Goal: Task Accomplishment & Management: Manage account settings

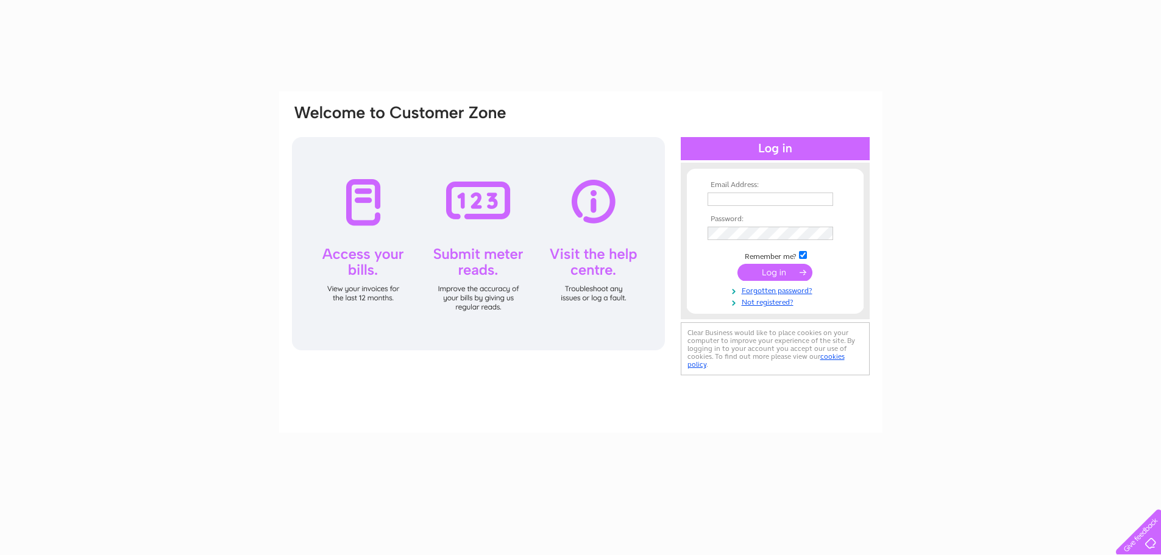
type input "[EMAIL_ADDRESS][DOMAIN_NAME]"
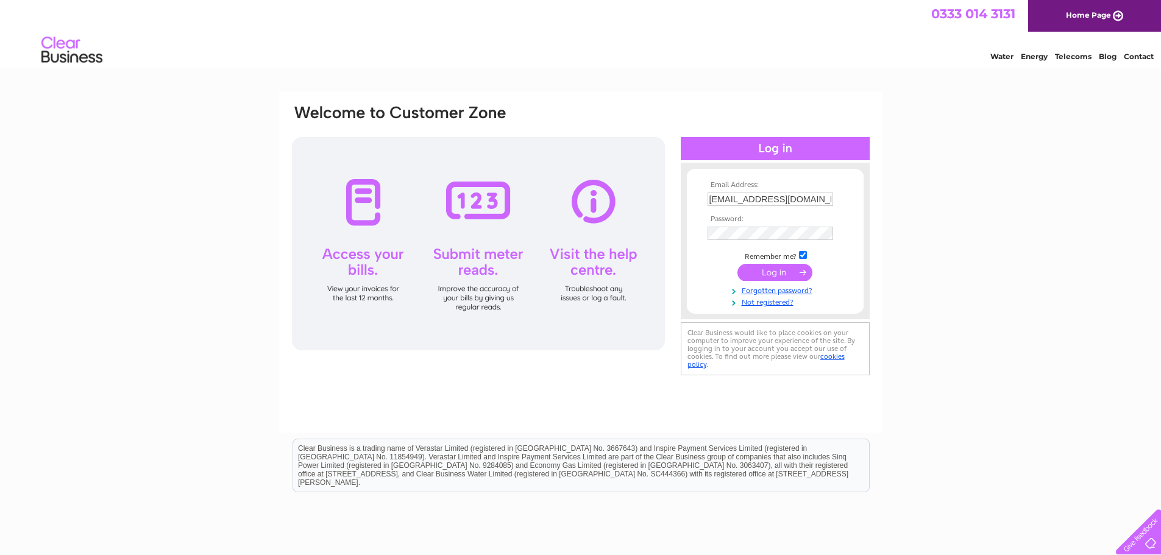
click at [763, 272] on input "submit" at bounding box center [774, 272] width 75 height 17
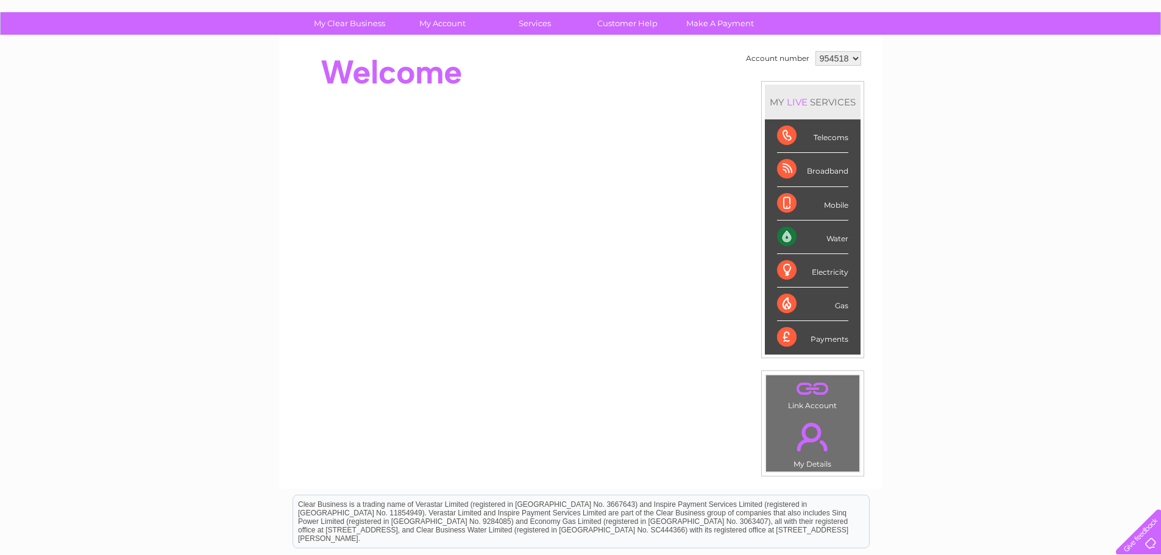
scroll to position [61, 0]
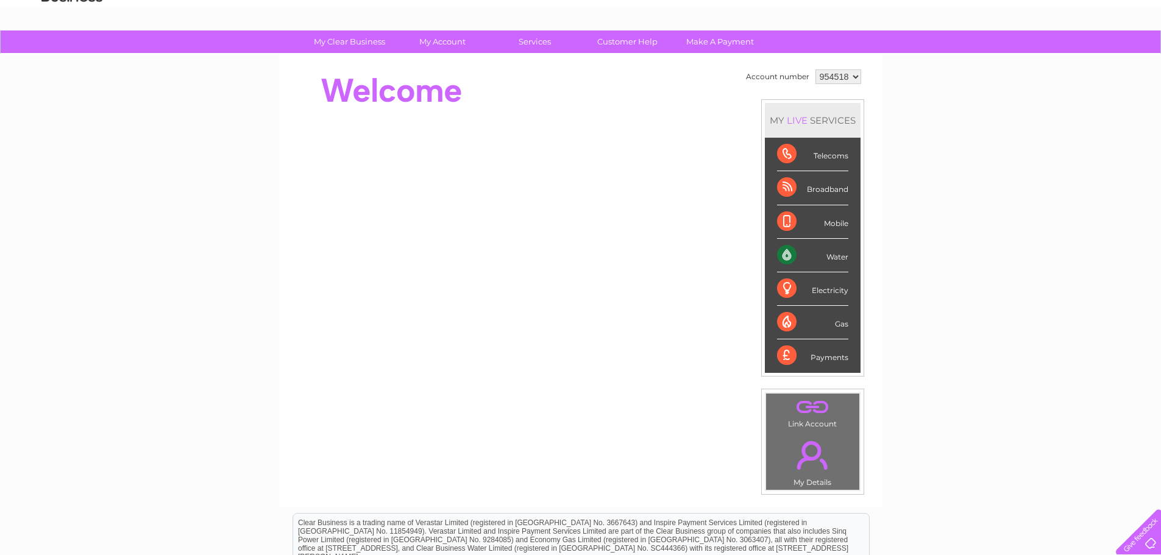
click at [809, 465] on link "." at bounding box center [812, 455] width 87 height 43
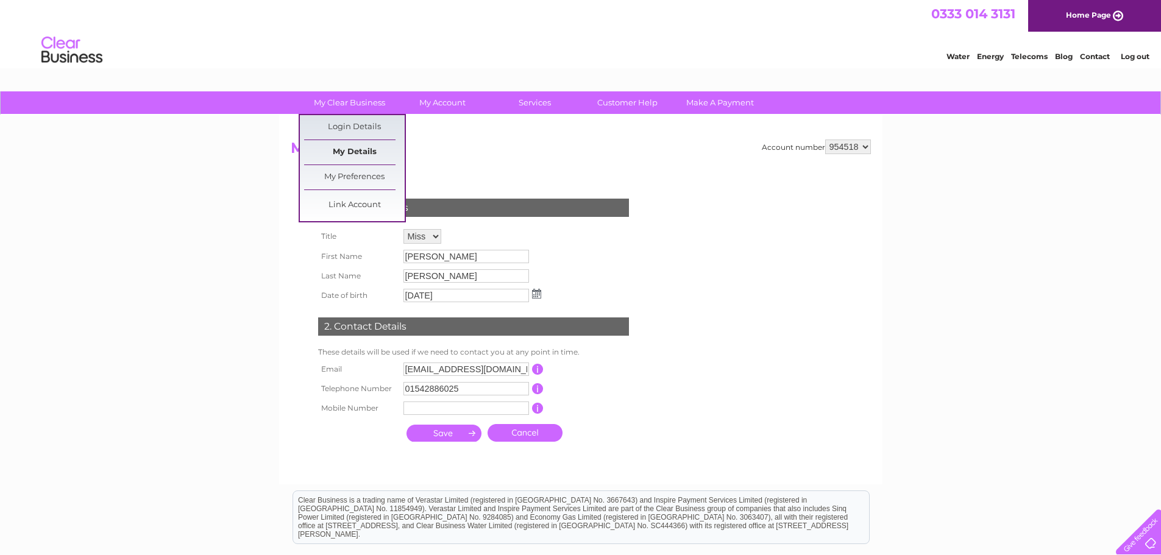
click at [352, 156] on link "My Details" at bounding box center [354, 152] width 101 height 24
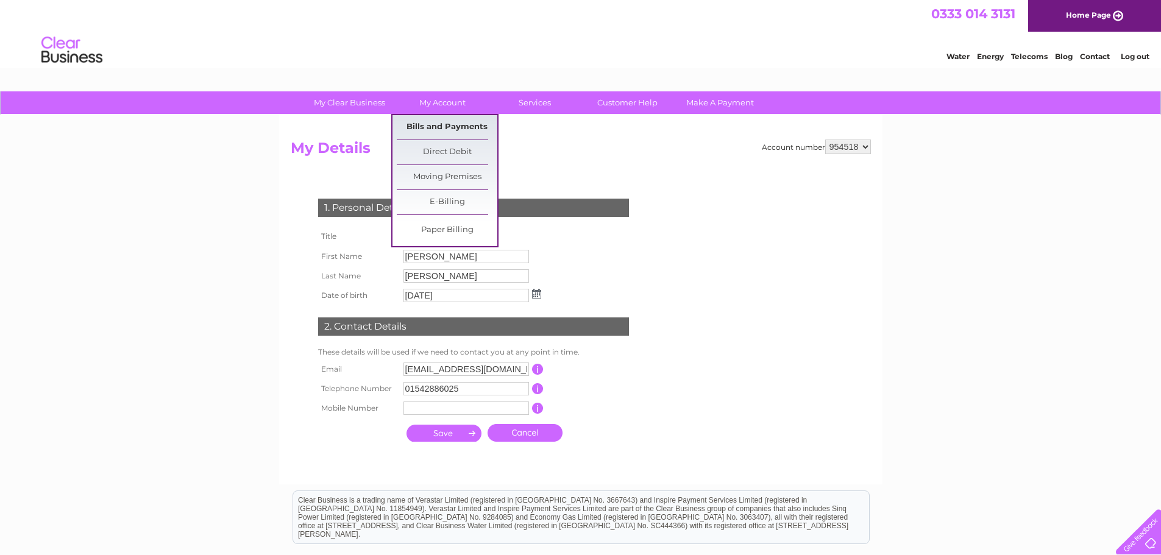
click at [444, 132] on link "Bills and Payments" at bounding box center [447, 127] width 101 height 24
click at [445, 122] on link "Bills and Payments" at bounding box center [447, 127] width 101 height 24
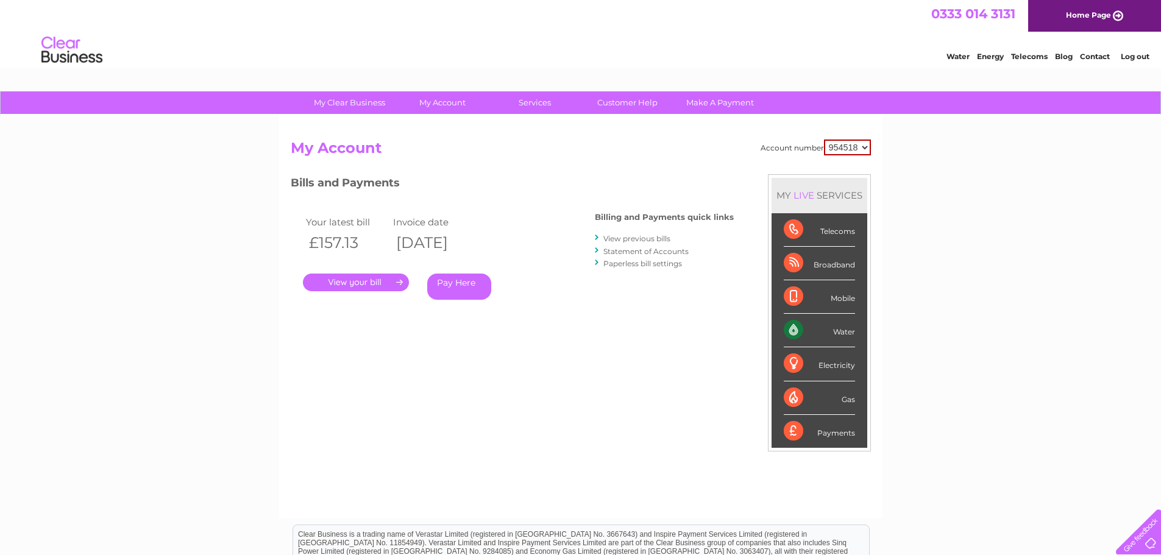
click at [652, 240] on link "View previous bills" at bounding box center [636, 238] width 67 height 9
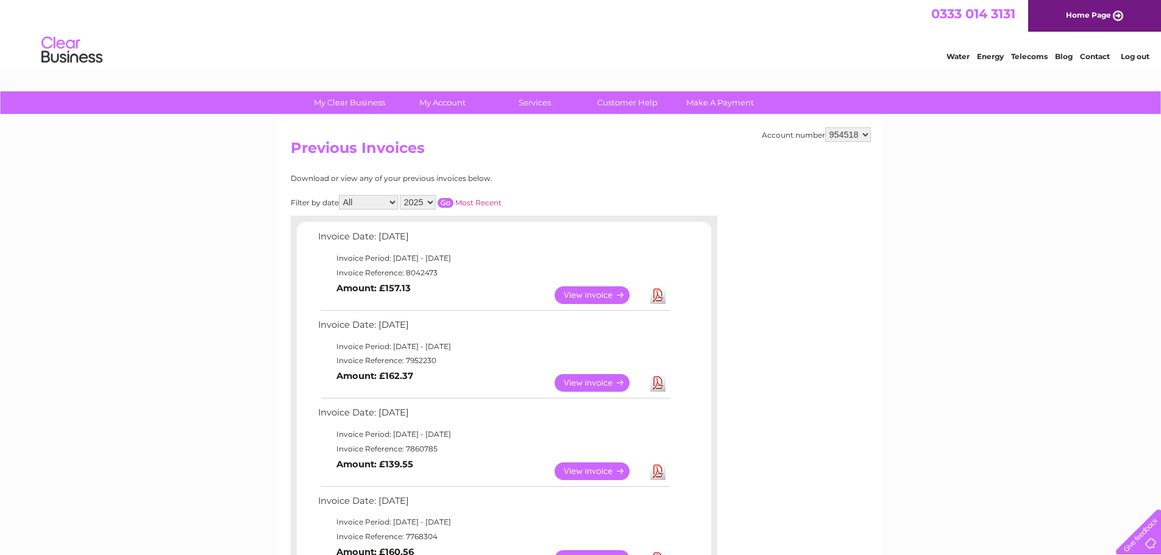
click at [654, 296] on link "Download" at bounding box center [657, 295] width 15 height 18
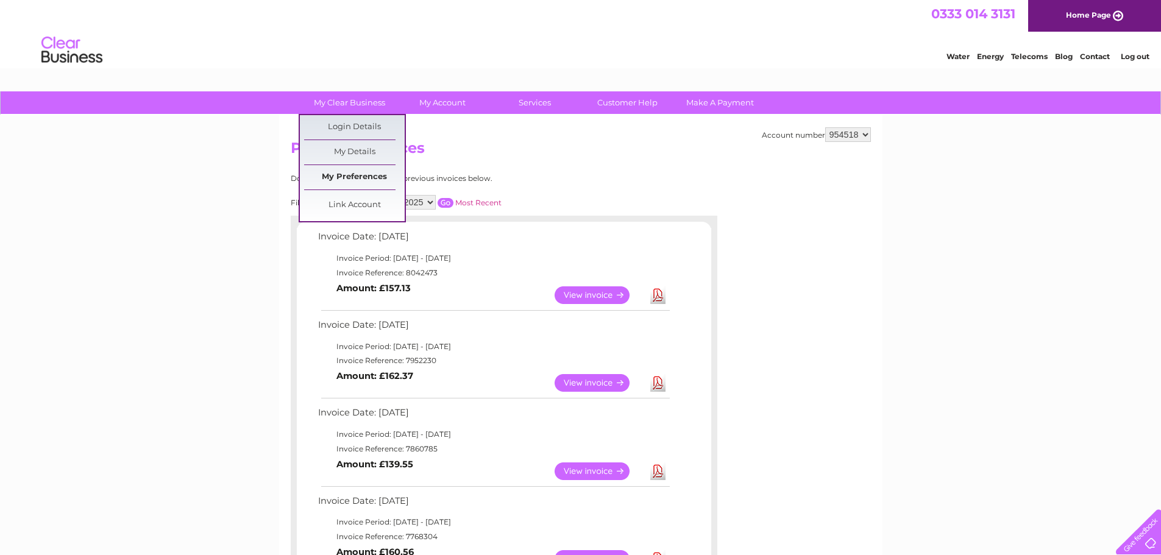
click at [345, 173] on link "My Preferences" at bounding box center [354, 177] width 101 height 24
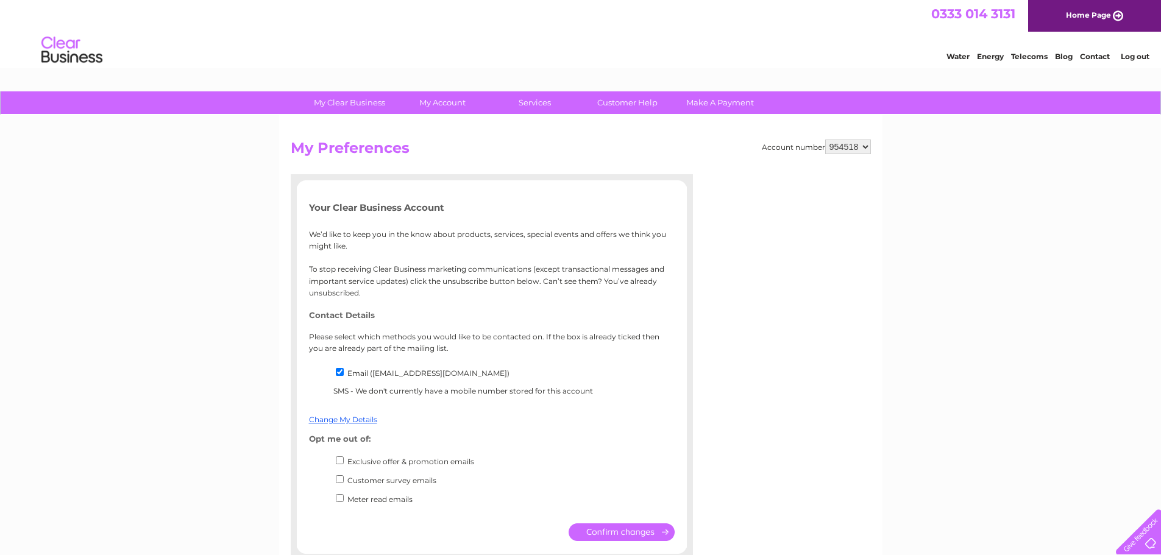
scroll to position [61, 0]
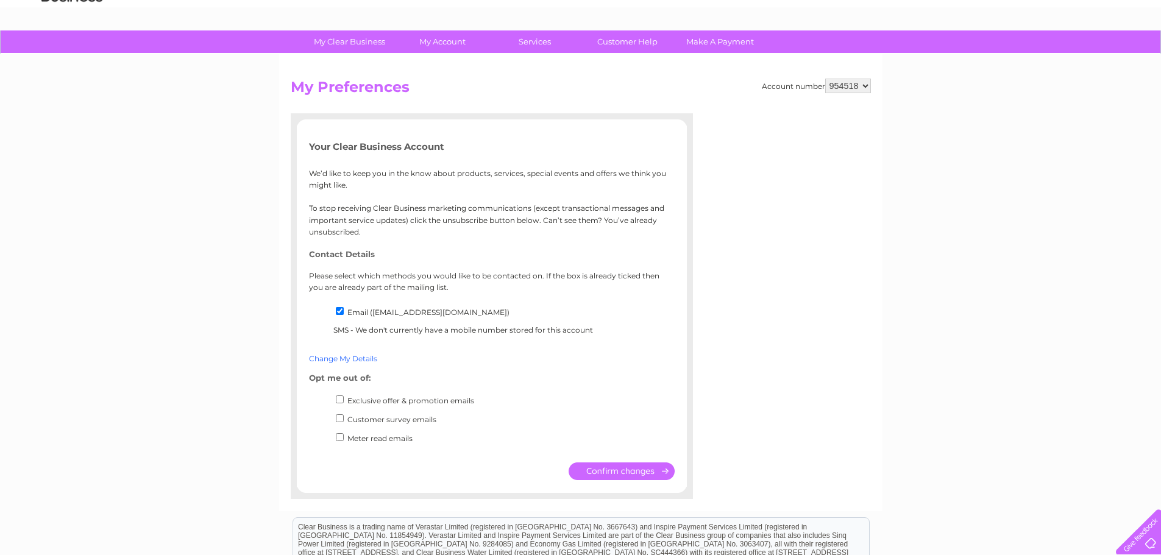
click at [341, 361] on link "Change My Details" at bounding box center [343, 358] width 68 height 9
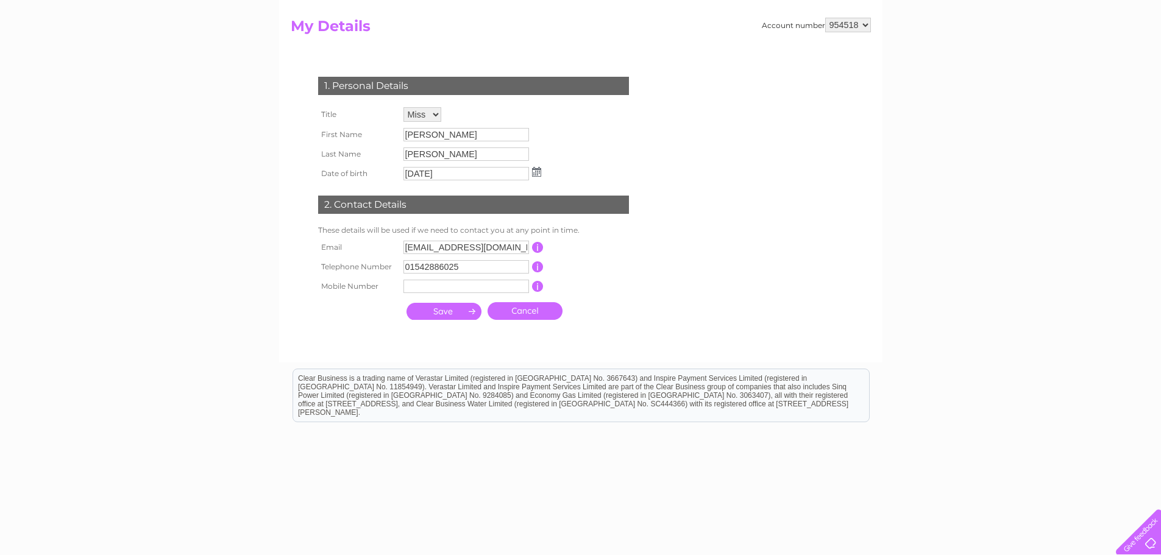
scroll to position [147, 0]
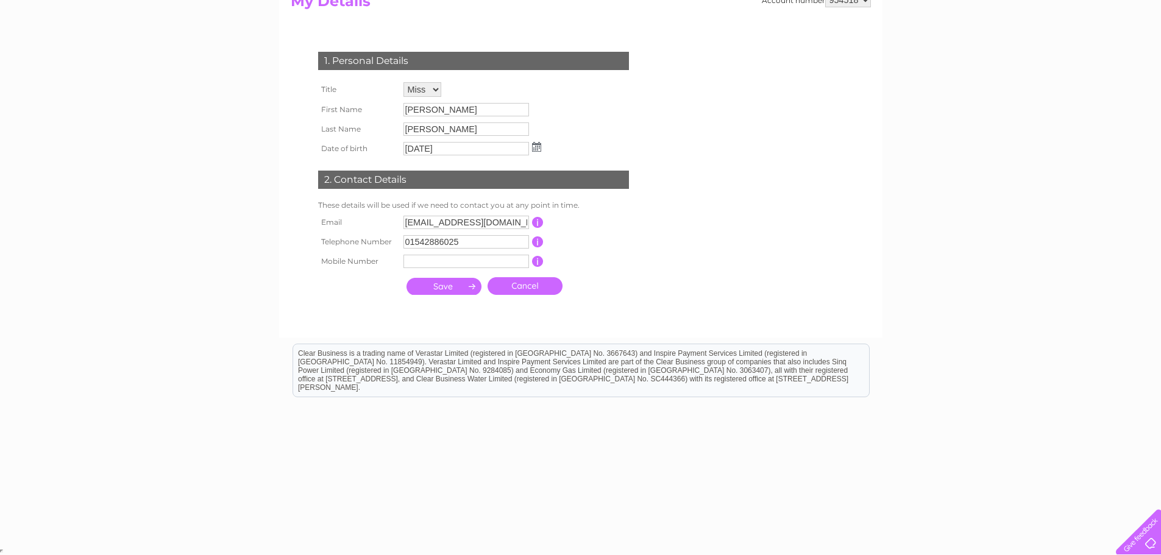
click at [436, 280] on input "submit" at bounding box center [443, 286] width 75 height 17
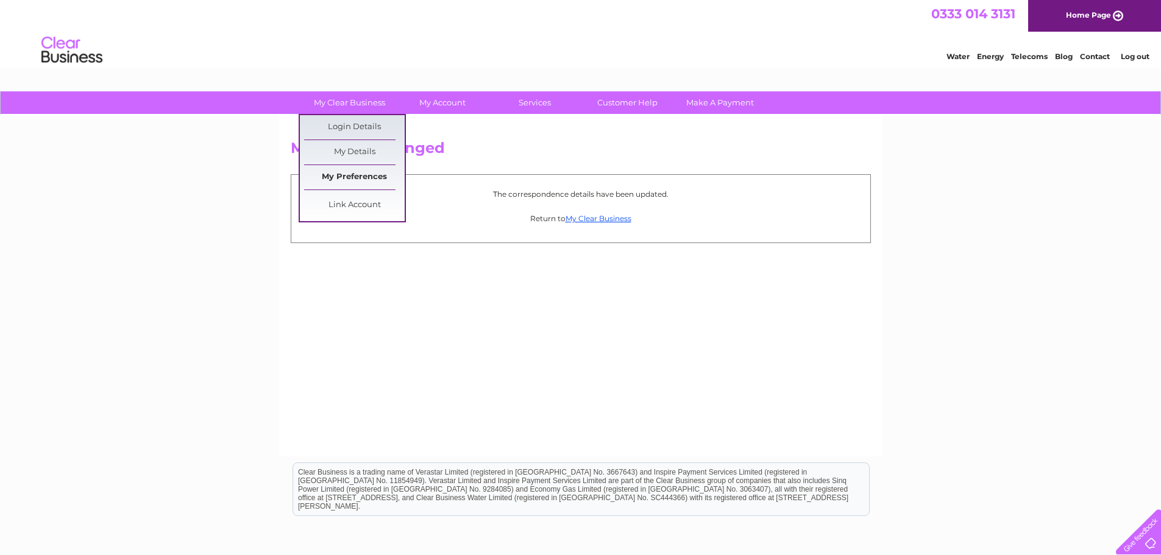
click at [352, 170] on link "My Preferences" at bounding box center [354, 177] width 101 height 24
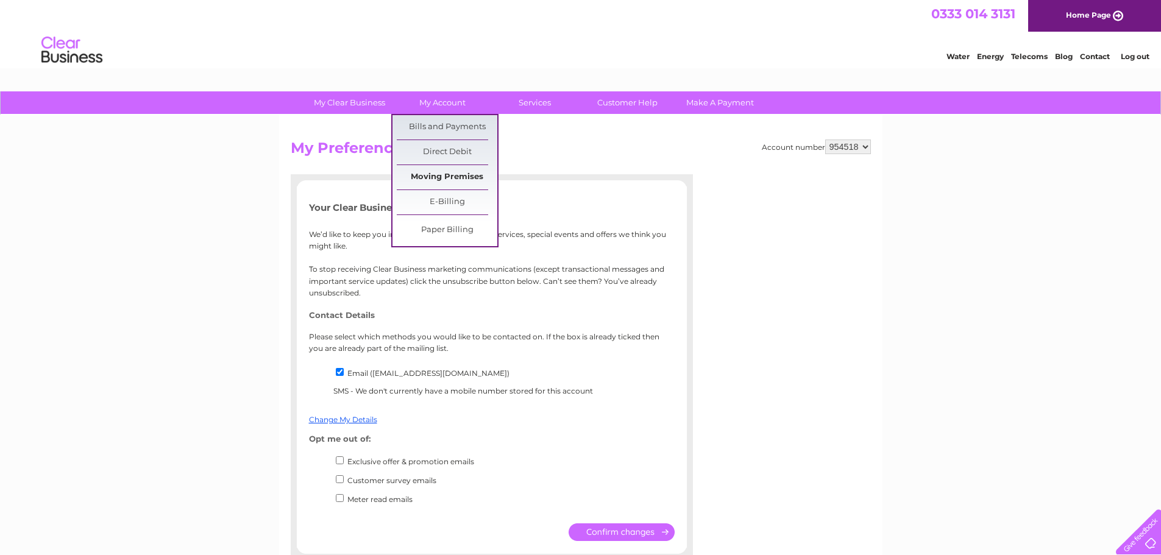
click at [441, 180] on link "Moving Premises" at bounding box center [447, 177] width 101 height 24
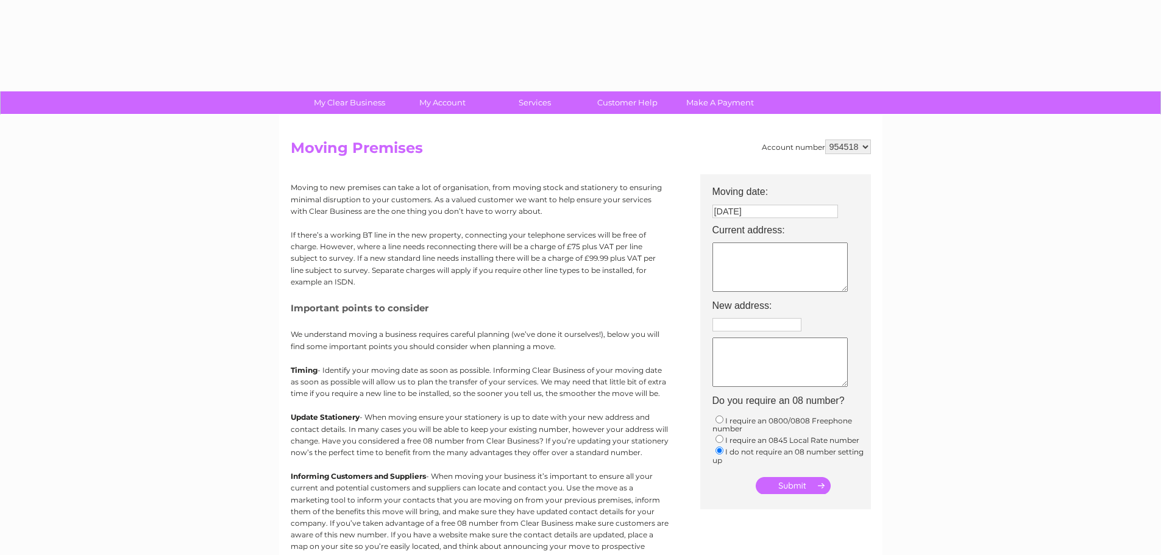
type input "Enter postcode..."
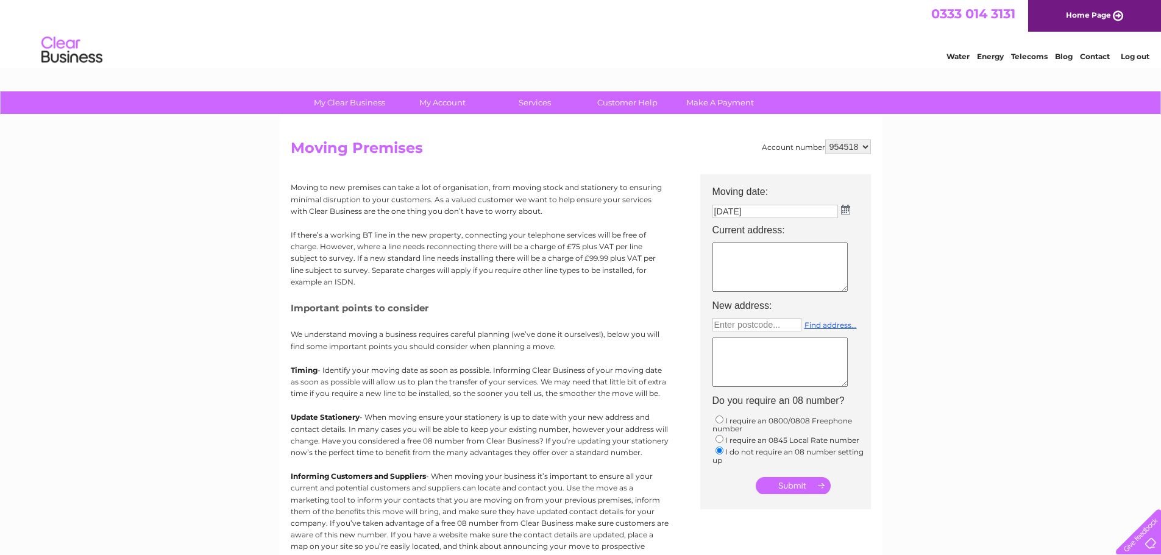
click at [956, 55] on link "Water" at bounding box center [957, 56] width 23 height 9
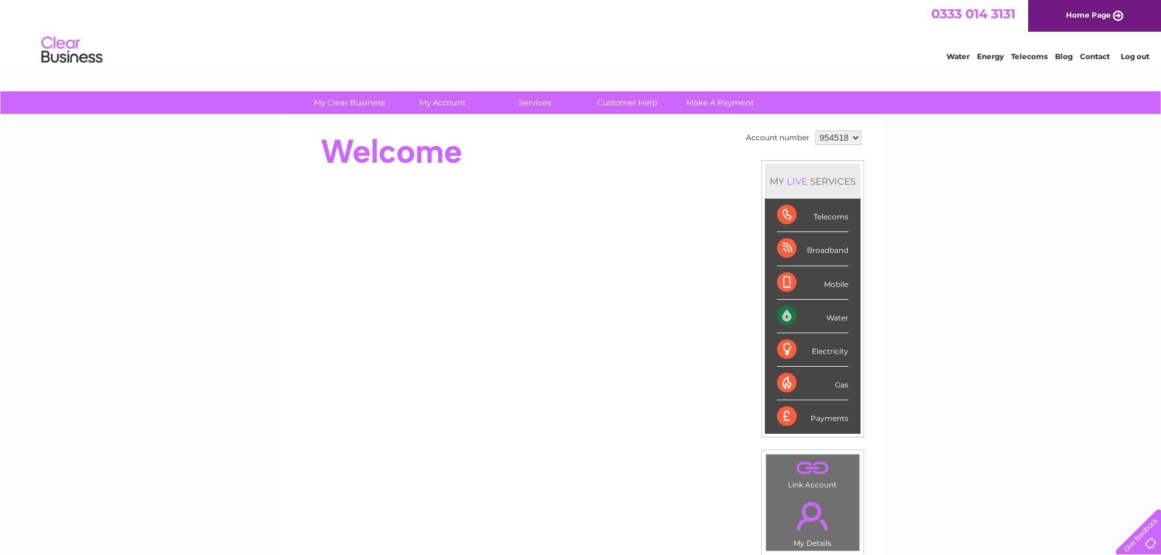
scroll to position [61, 0]
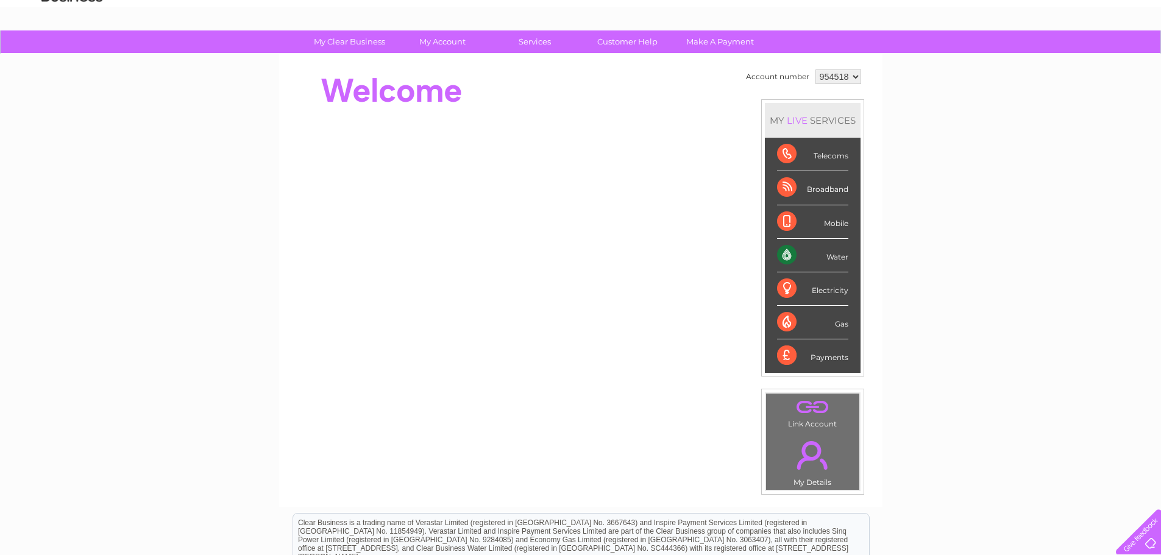
click at [818, 412] on link "." at bounding box center [812, 407] width 87 height 21
click at [812, 466] on link "." at bounding box center [812, 455] width 87 height 43
